Goal: Navigation & Orientation: Find specific page/section

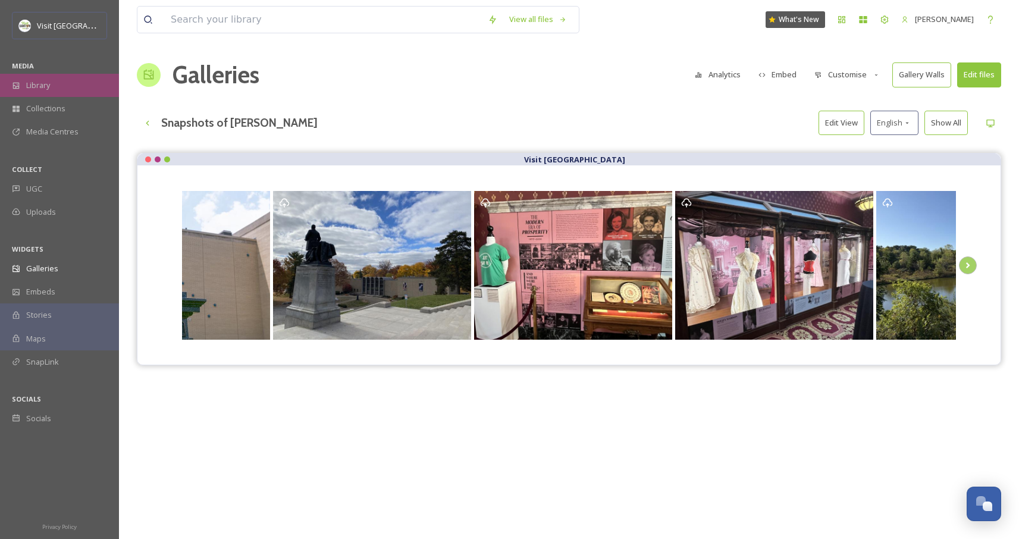
click at [42, 78] on div "Library" at bounding box center [59, 85] width 119 height 23
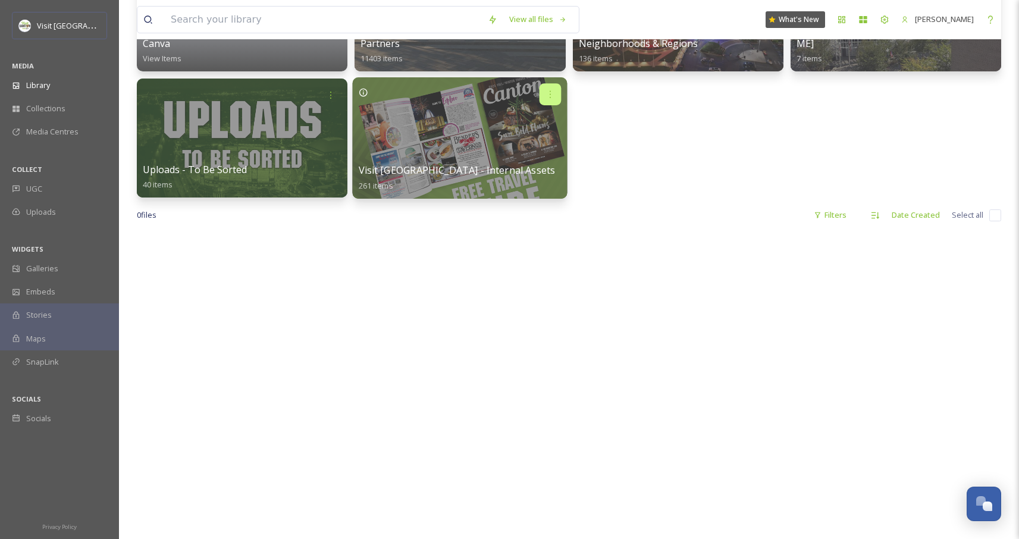
scroll to position [407, 0]
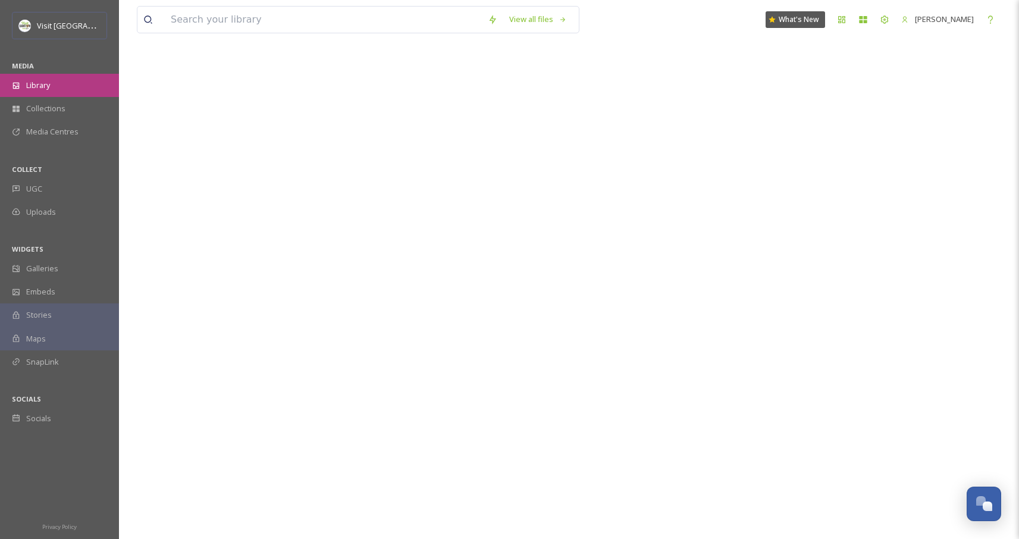
click at [45, 83] on span "Library" at bounding box center [38, 85] width 24 height 11
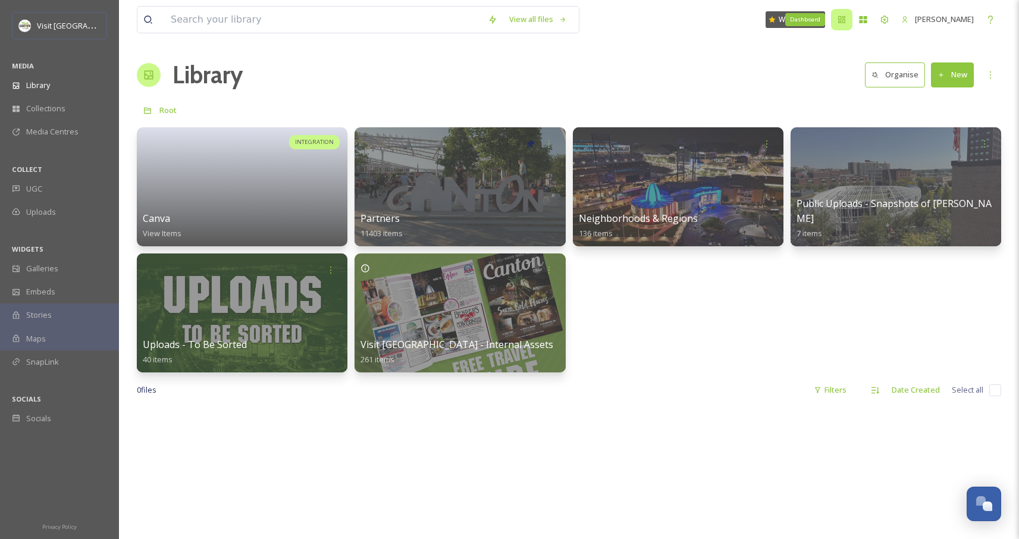
click at [837, 24] on icon at bounding box center [842, 20] width 10 height 10
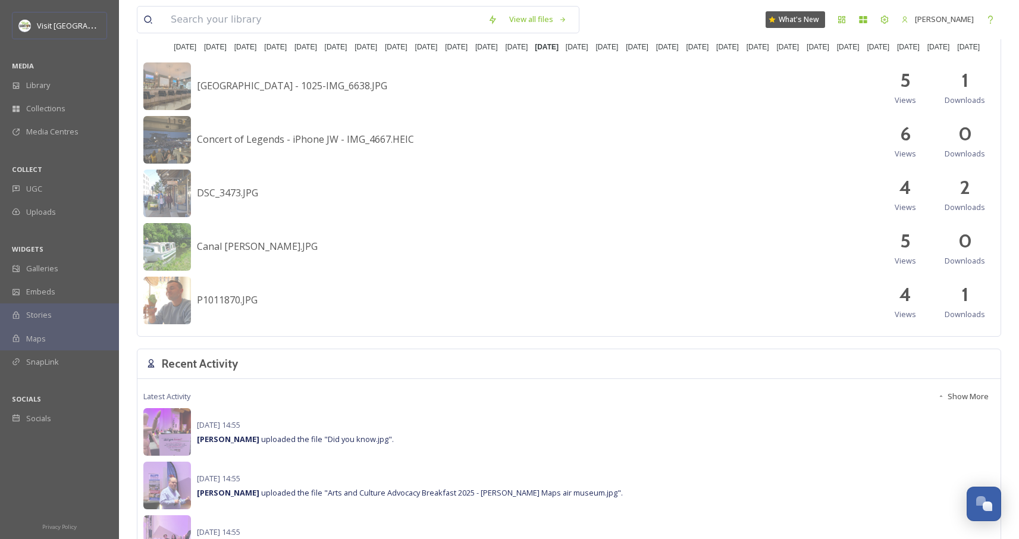
scroll to position [535, 0]
click at [170, 309] on img at bounding box center [167, 302] width 48 height 48
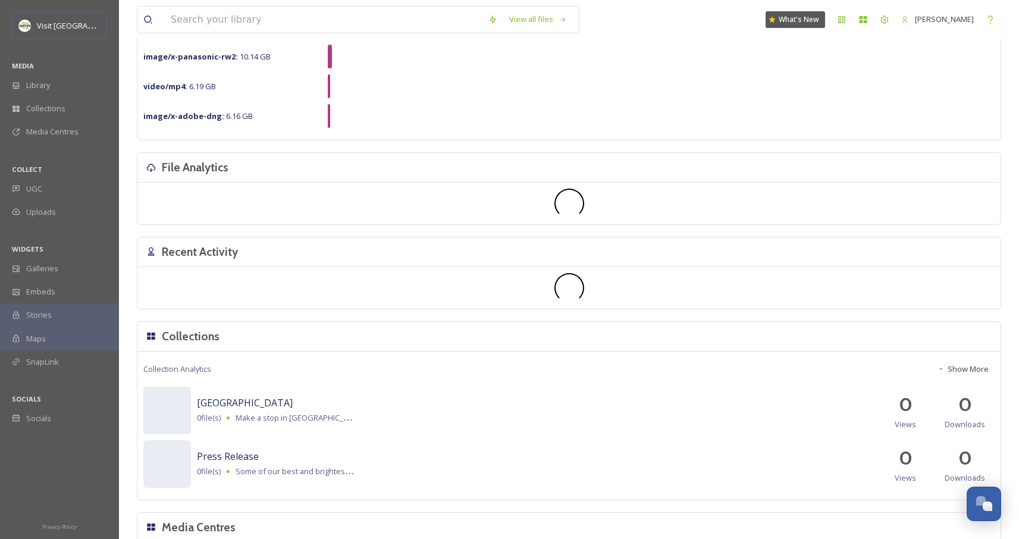
scroll to position [493, 0]
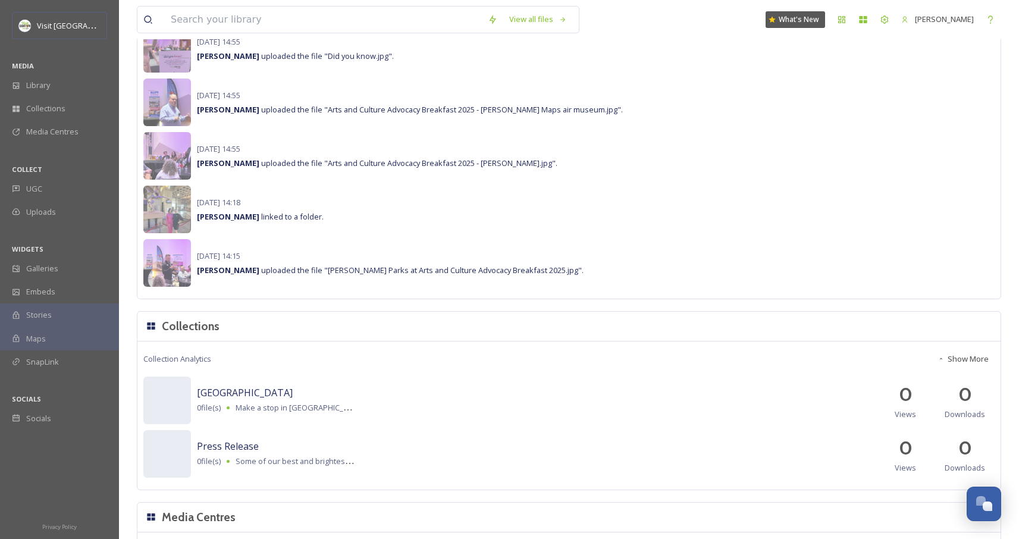
click at [454, 272] on span "[PERSON_NAME] uploaded the file "[PERSON_NAME] Parks at Arts and Culture Advoca…" at bounding box center [390, 270] width 386 height 11
click at [159, 267] on img at bounding box center [167, 263] width 48 height 48
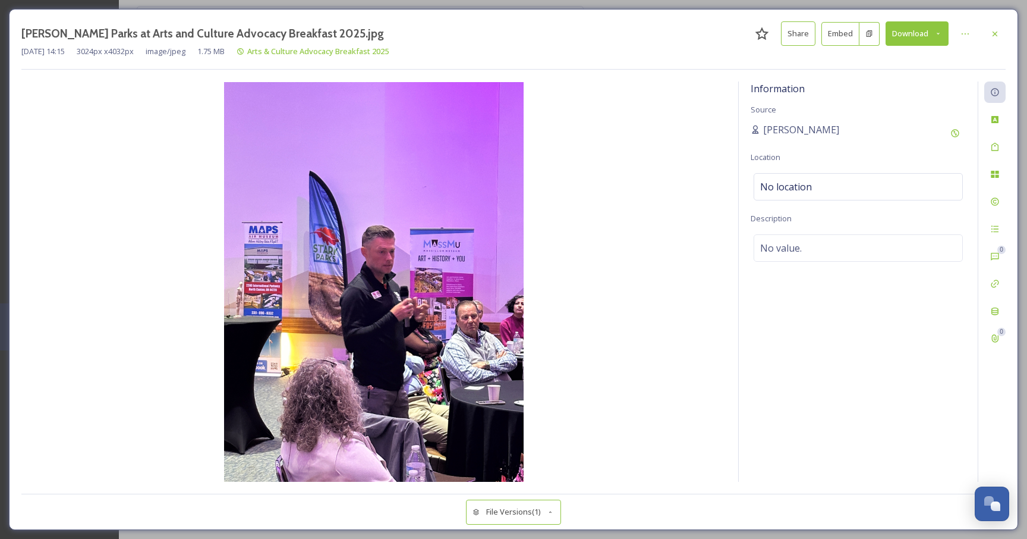
click at [394, 312] on img at bounding box center [373, 282] width 705 height 400
click at [996, 33] on icon at bounding box center [995, 33] width 5 height 5
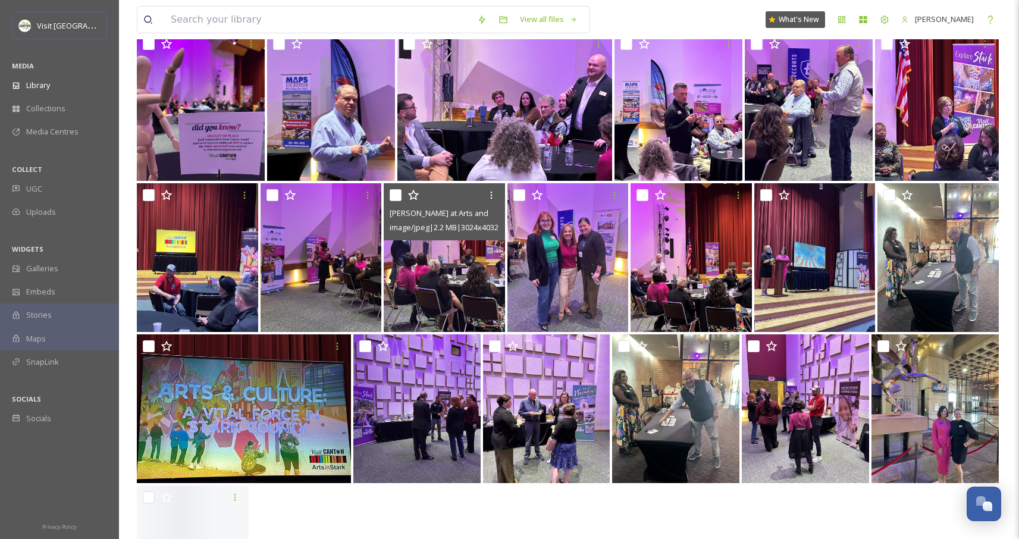
scroll to position [236, 0]
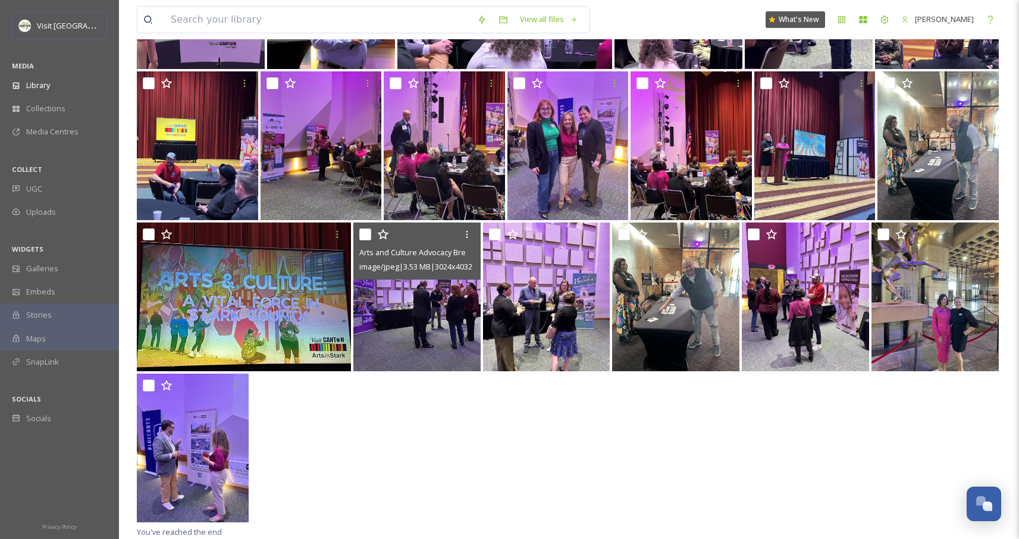
click at [446, 319] on img at bounding box center [416, 296] width 127 height 149
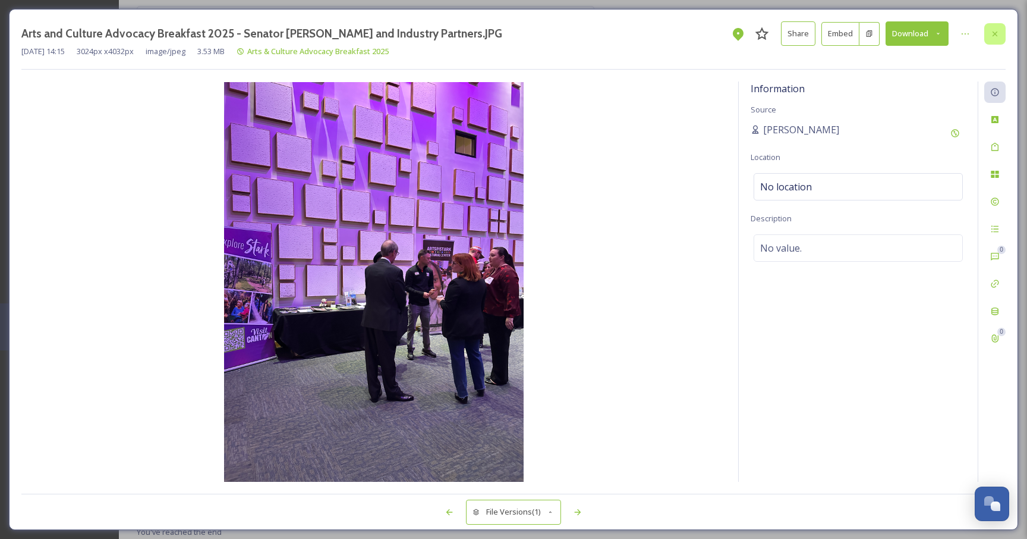
click at [998, 32] on icon at bounding box center [996, 34] width 10 height 10
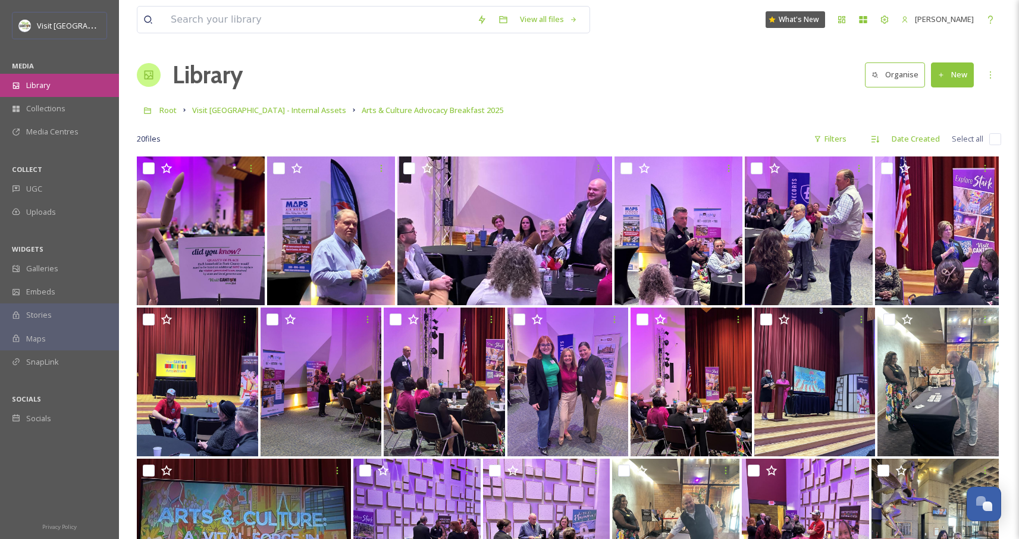
click at [52, 89] on div "Library" at bounding box center [59, 85] width 119 height 23
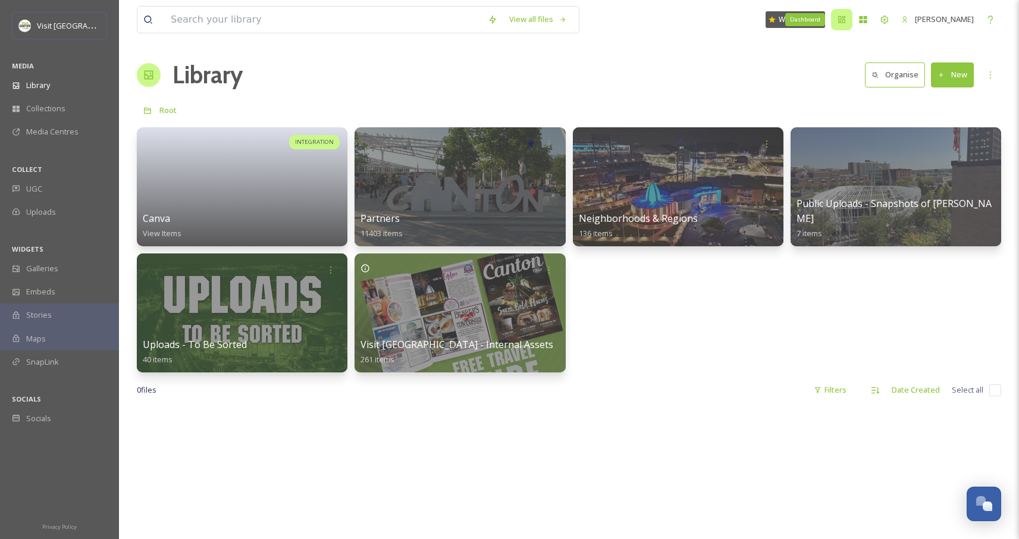
click at [837, 21] on icon at bounding box center [842, 20] width 10 height 10
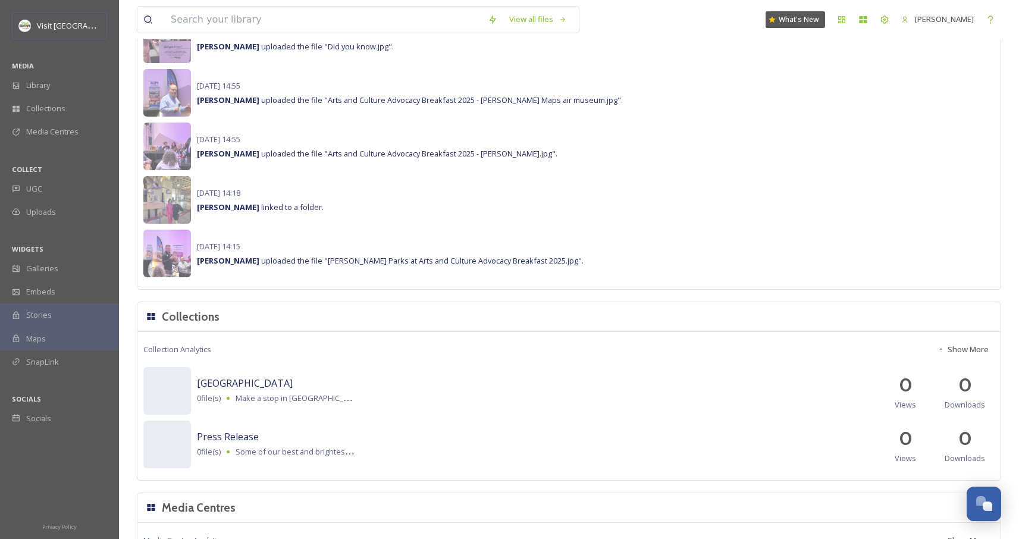
scroll to position [1180, 0]
